Goal: Use online tool/utility

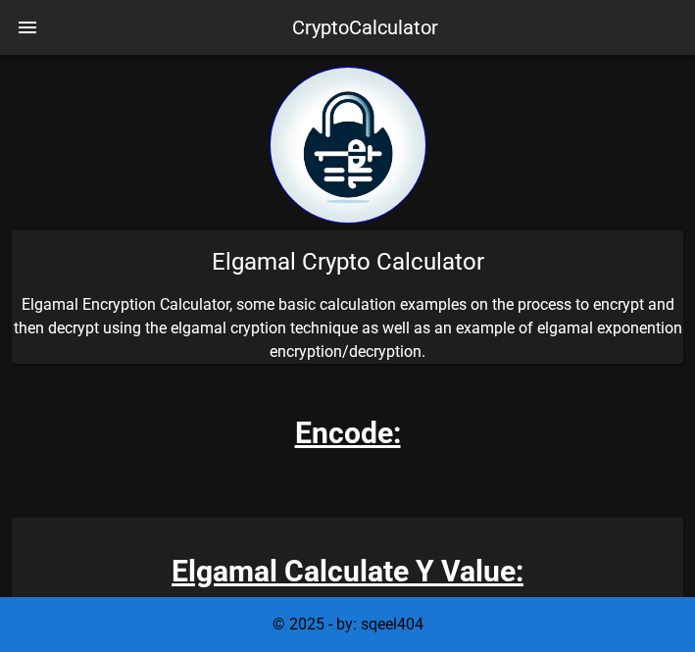
scroll to position [438, 0]
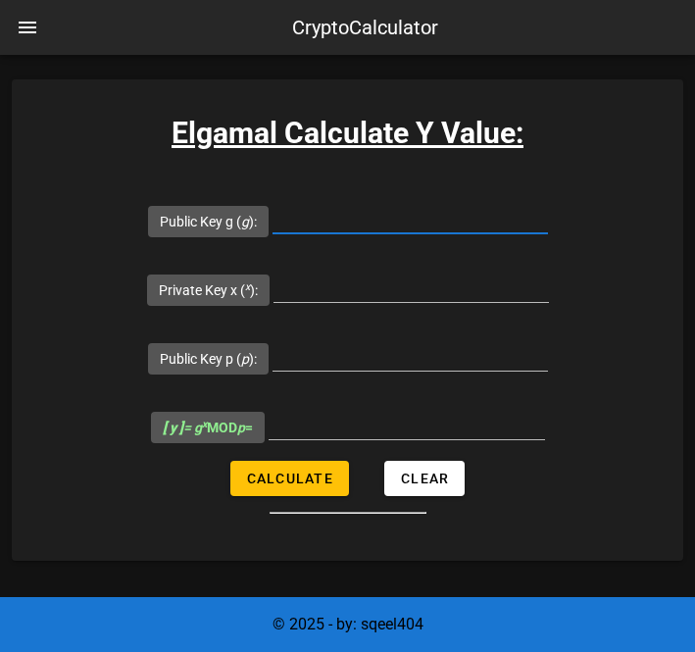
click at [298, 218] on input "Public Key g ( g ):" at bounding box center [409, 217] width 275 height 31
type input "42"
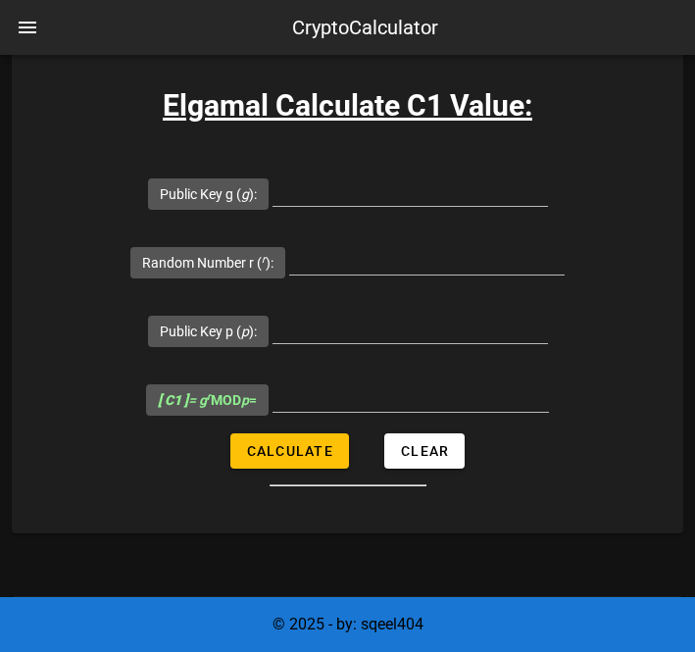
scroll to position [1545, 0]
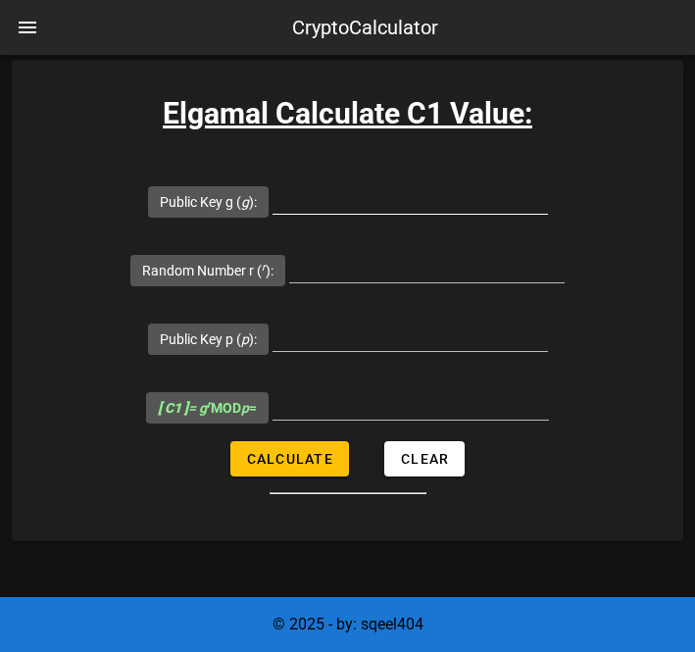
click at [314, 199] on input "Public Key g ( g ):" at bounding box center [409, 197] width 275 height 31
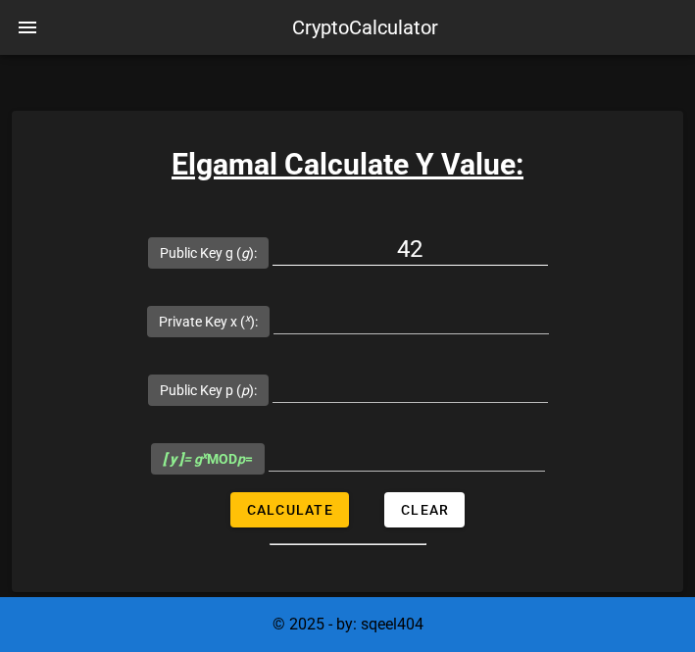
scroll to position [438, 0]
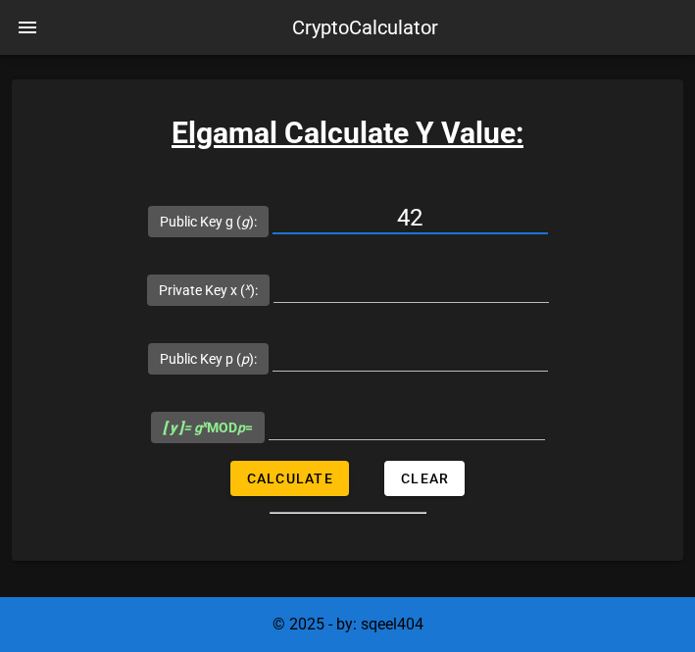
click at [434, 215] on input "42" at bounding box center [409, 217] width 275 height 31
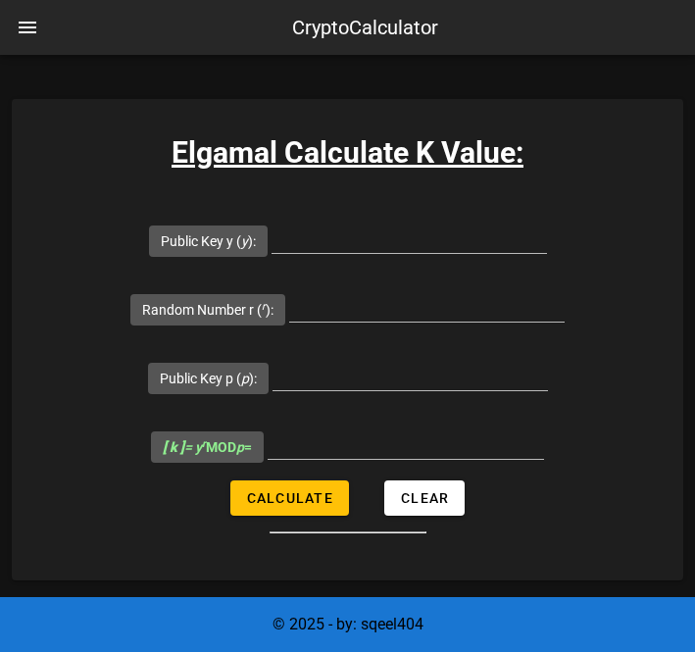
scroll to position [977, 0]
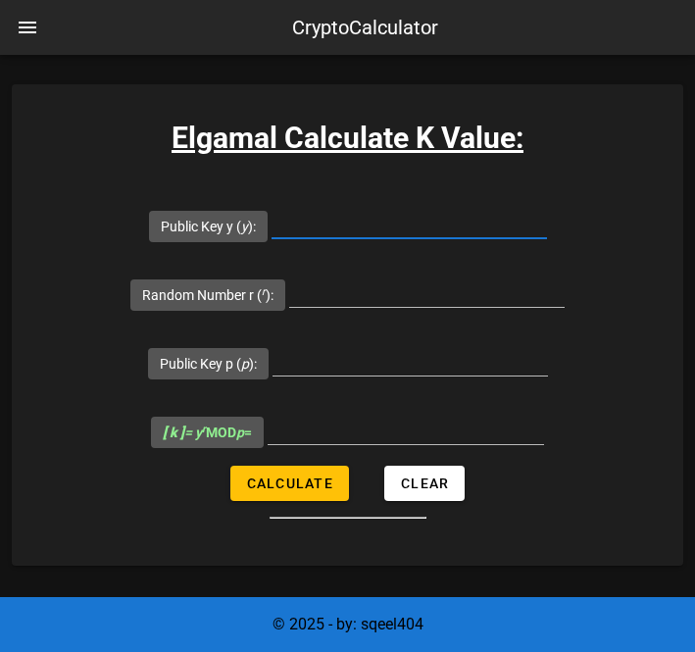
click at [422, 230] on input "Public Key y ( y ):" at bounding box center [408, 222] width 275 height 31
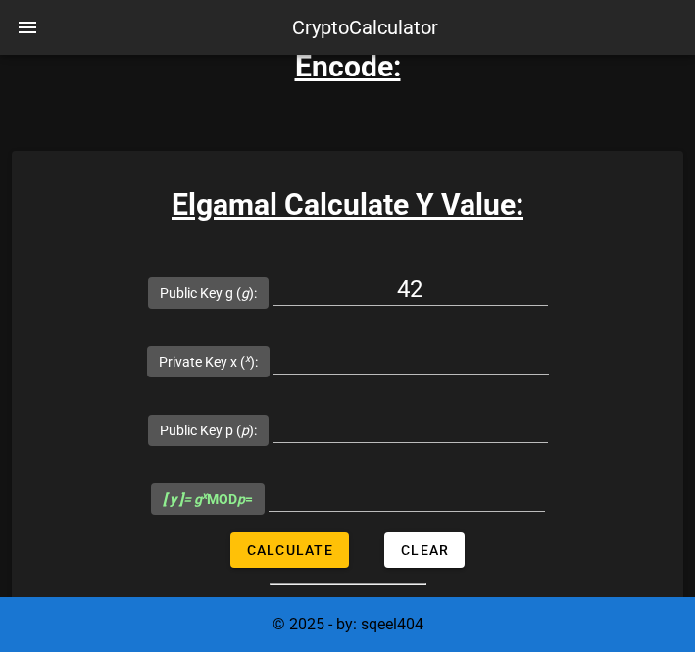
scroll to position [351, 0]
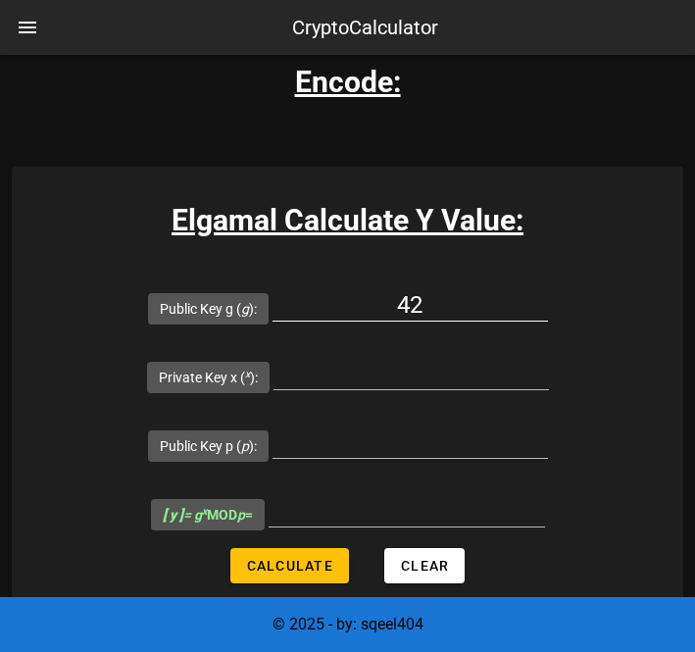
click at [428, 287] on div "42" at bounding box center [409, 309] width 275 height 65
click at [427, 296] on input "42" at bounding box center [409, 304] width 275 height 31
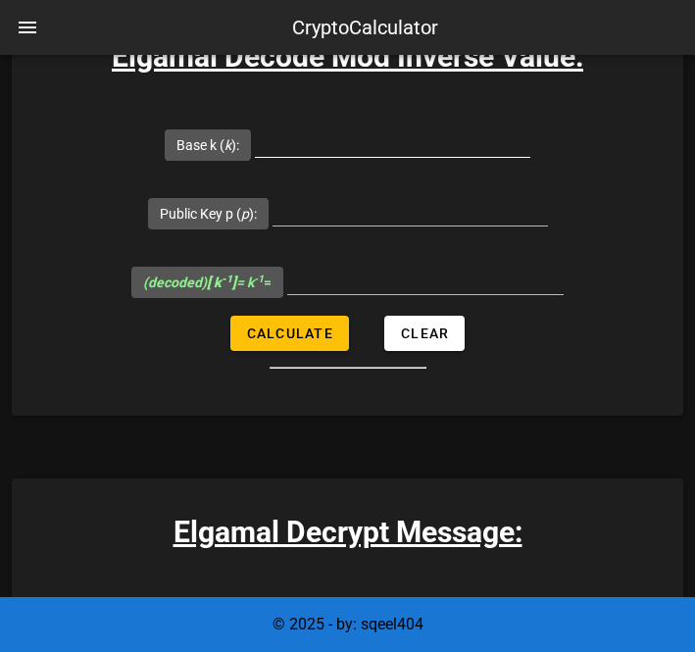
scroll to position [4055, 0]
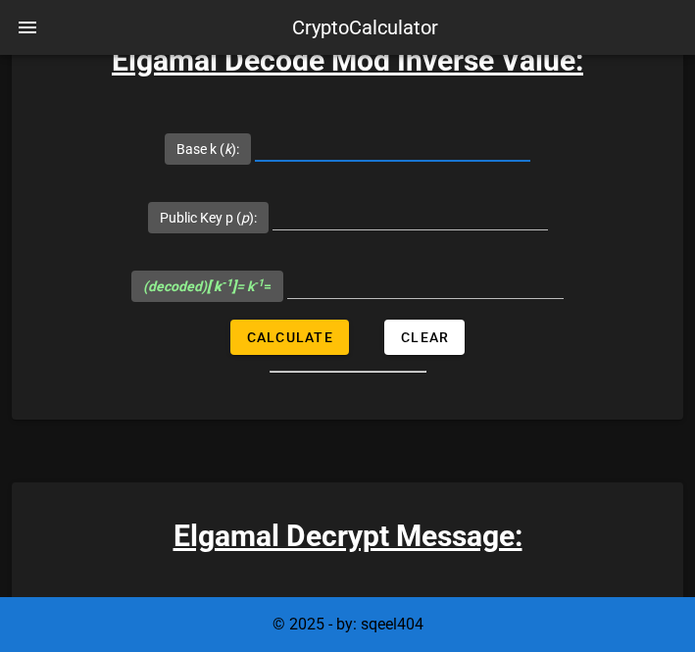
click at [419, 139] on input "Base k ( k ):" at bounding box center [392, 144] width 275 height 31
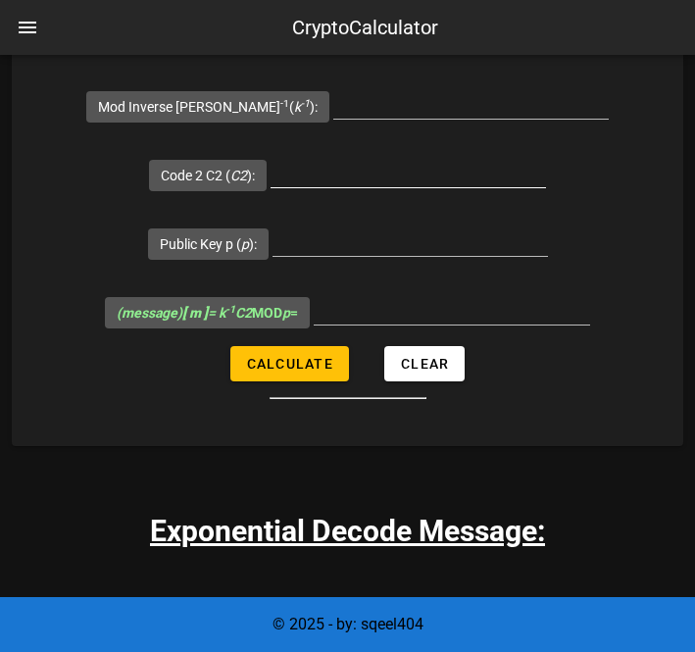
scroll to position [4568, 0]
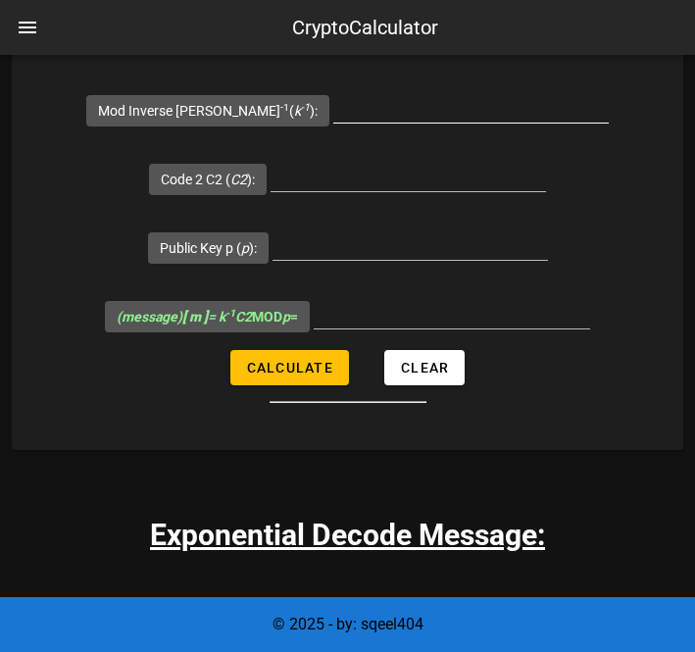
click at [440, 113] on input "Mod Inverse K k -1 ( k -1 ):" at bounding box center [470, 106] width 275 height 31
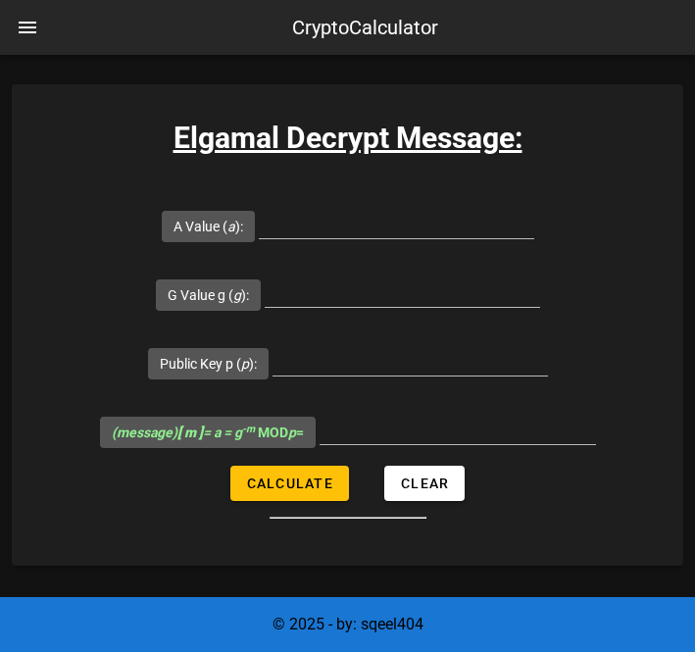
scroll to position [5646, 0]
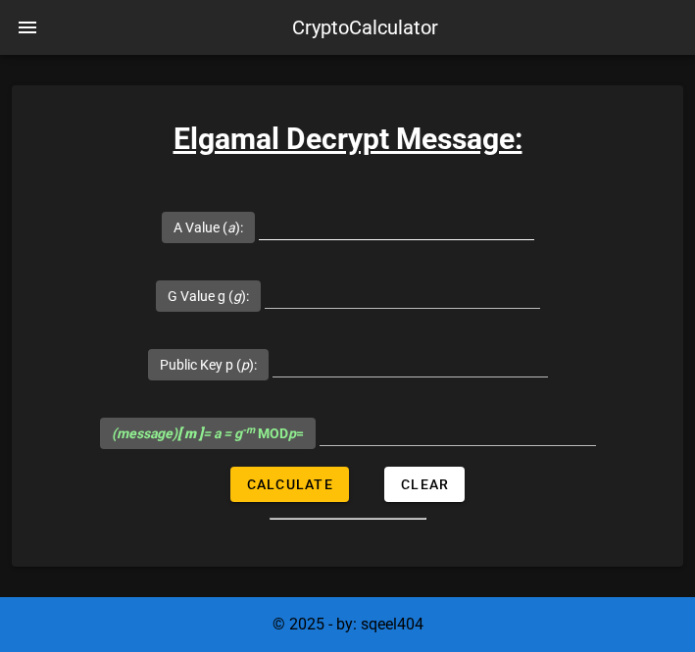
click at [390, 214] on input "A Value ( a ):" at bounding box center [396, 223] width 275 height 31
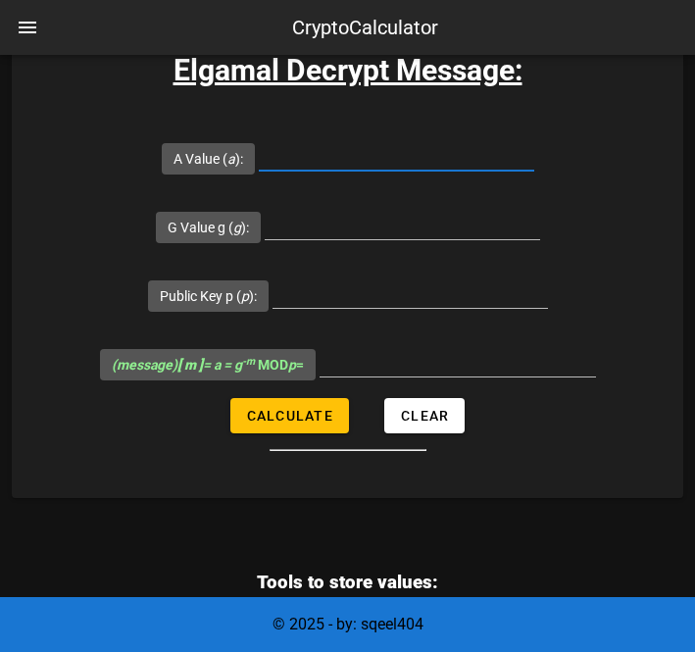
scroll to position [5706, 0]
